Goal: Answer question/provide support: Share knowledge or assist other users

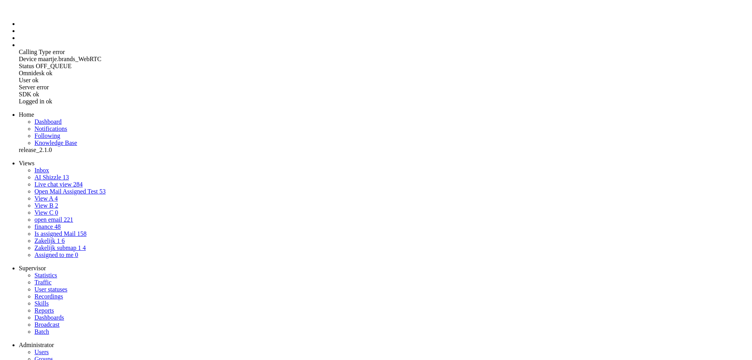
click at [34, 174] on link "AI Shizzle 13" at bounding box center [51, 177] width 34 height 7
drag, startPoint x: 79, startPoint y: 2004, endPoint x: 179, endPoint y: 1877, distance: 161.8
drag, startPoint x: 241, startPoint y: 279, endPoint x: 211, endPoint y: 230, distance: 58.2
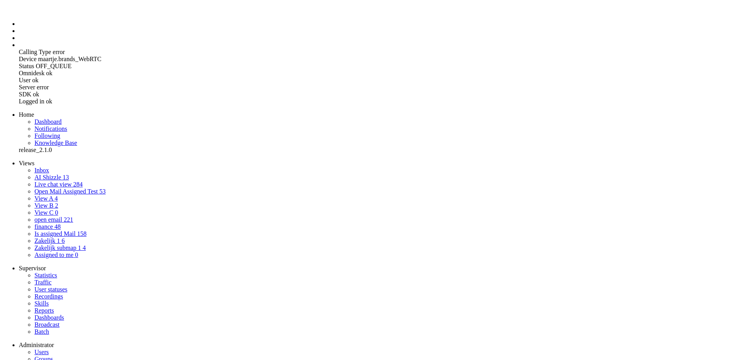
copy div "Hello, I would like to enquire about the proposed bill to my name. I see in the…"
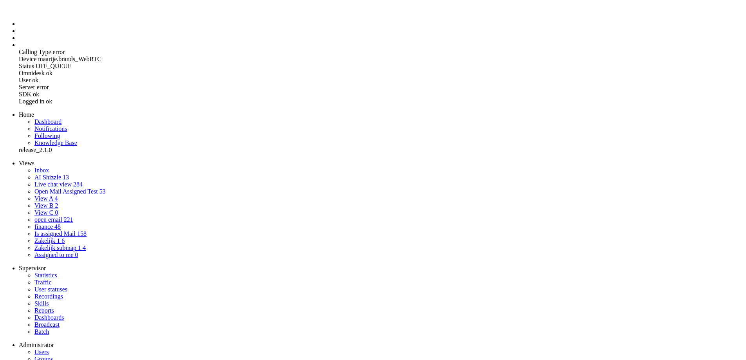
drag, startPoint x: 40, startPoint y: 1897, endPoint x: -13, endPoint y: 1806, distance: 105.5
drag, startPoint x: 420, startPoint y: 33, endPoint x: 415, endPoint y: 36, distance: 6.7
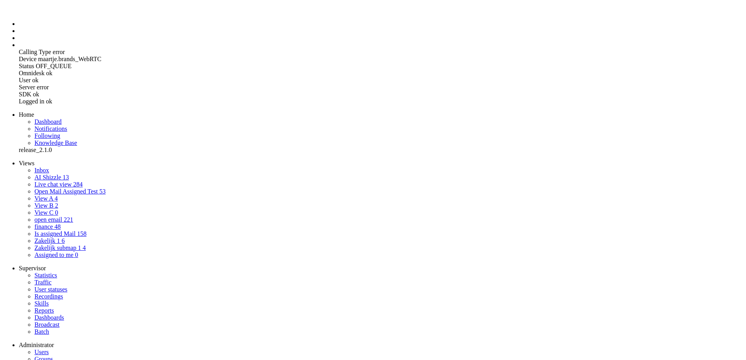
drag, startPoint x: 110, startPoint y: 1954, endPoint x: -51, endPoint y: 1799, distance: 224.4
drag, startPoint x: 157, startPoint y: 1842, endPoint x: -11, endPoint y: 1839, distance: 168.5
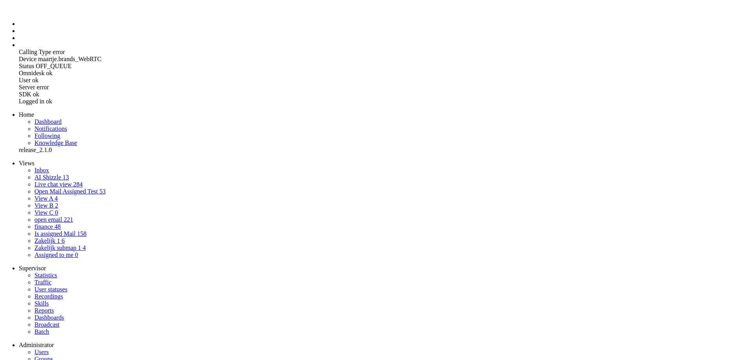
click at [19, 49] on li "Admin menu" at bounding box center [381, 45] width 724 height 7
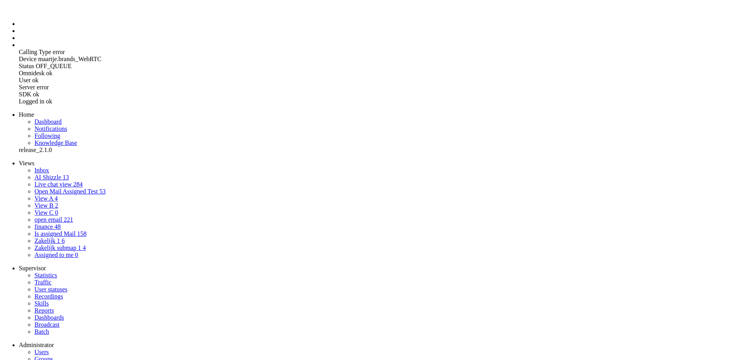
select select "1"
select select "generate"
type input "maak EN mail"
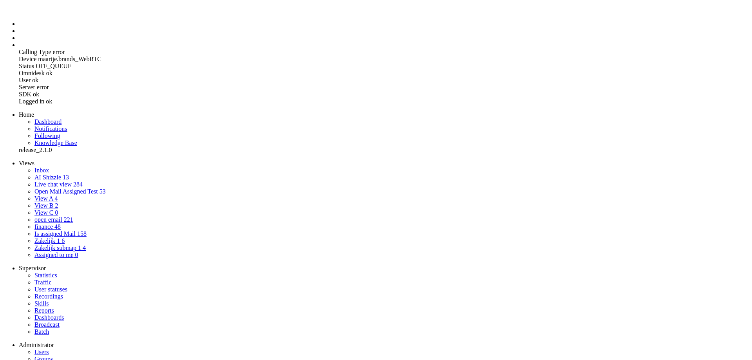
type textarea "Je bent een AI-assistent voor klantenservice. Zet een korte Nederlandse input o…"
type textarea "Je bent een vriendelijke klantenservicemedewerker bij een groene energiemaatsch…"
select select "Azure"
drag, startPoint x: 352, startPoint y: 142, endPoint x: 489, endPoint y: 267, distance: 185.2
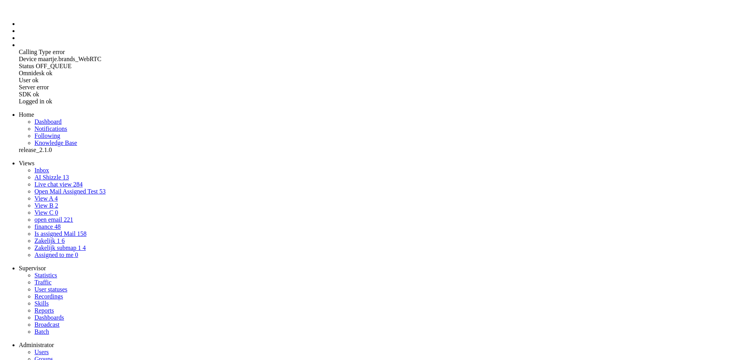
drag, startPoint x: 349, startPoint y: 295, endPoint x: 463, endPoint y: 345, distance: 124.4
